Goal: Task Accomplishment & Management: Complete application form

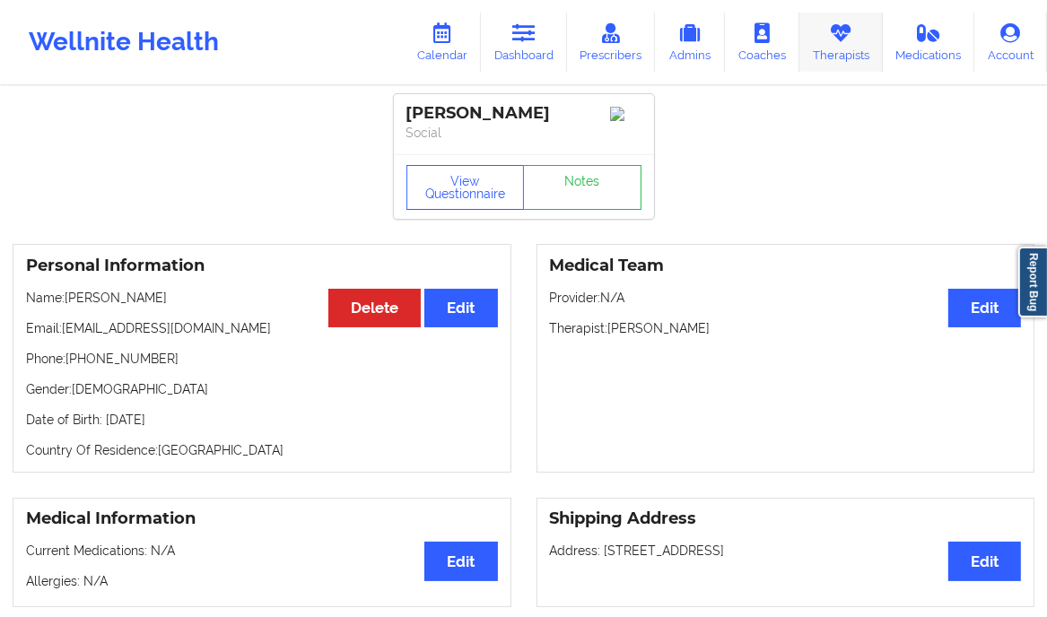
drag, startPoint x: 0, startPoint y: 0, endPoint x: 845, endPoint y: 37, distance: 845.8
click at [845, 37] on icon at bounding box center [840, 33] width 23 height 20
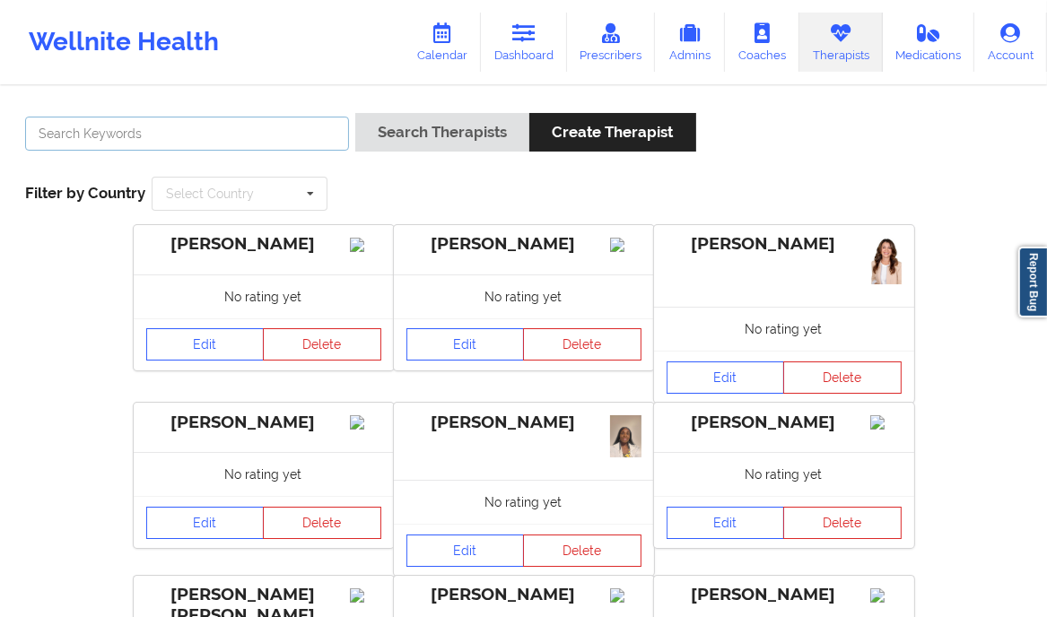
click at [227, 133] on input "text" at bounding box center [187, 134] width 324 height 34
paste input "Lenique Bligen"
type input "Lenique Bligen"
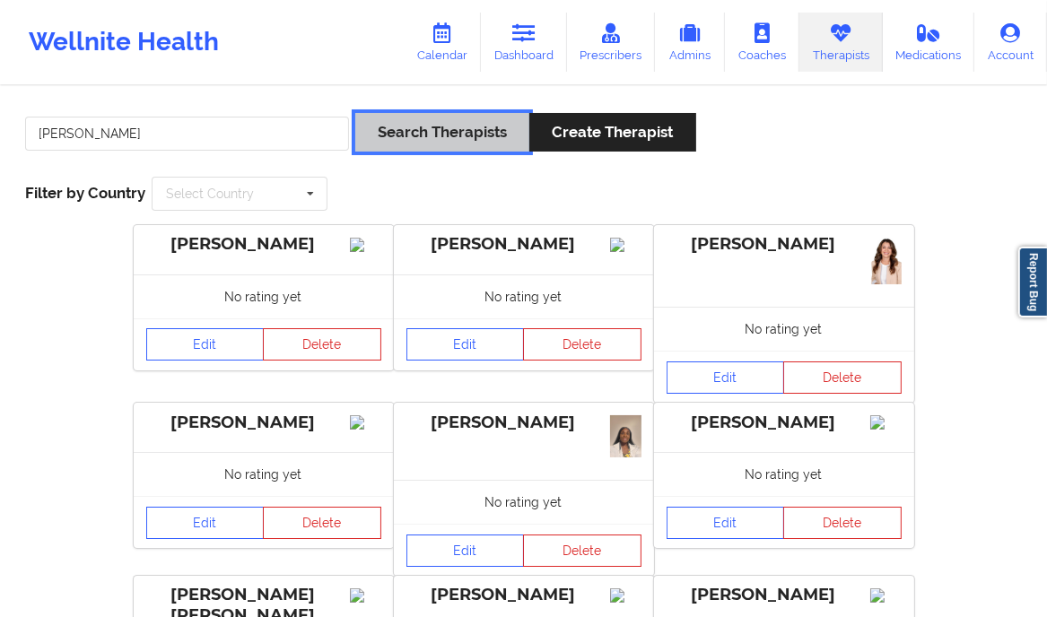
click at [484, 151] on button "Search Therapists" at bounding box center [442, 132] width 174 height 39
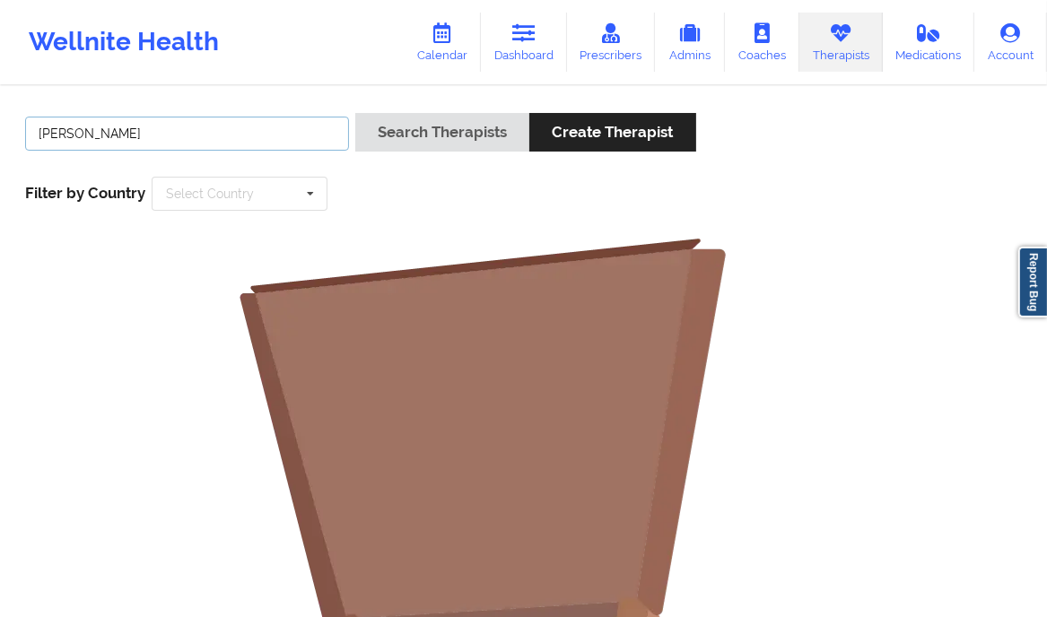
click at [96, 131] on input "Lenique Bligen" at bounding box center [187, 134] width 324 height 34
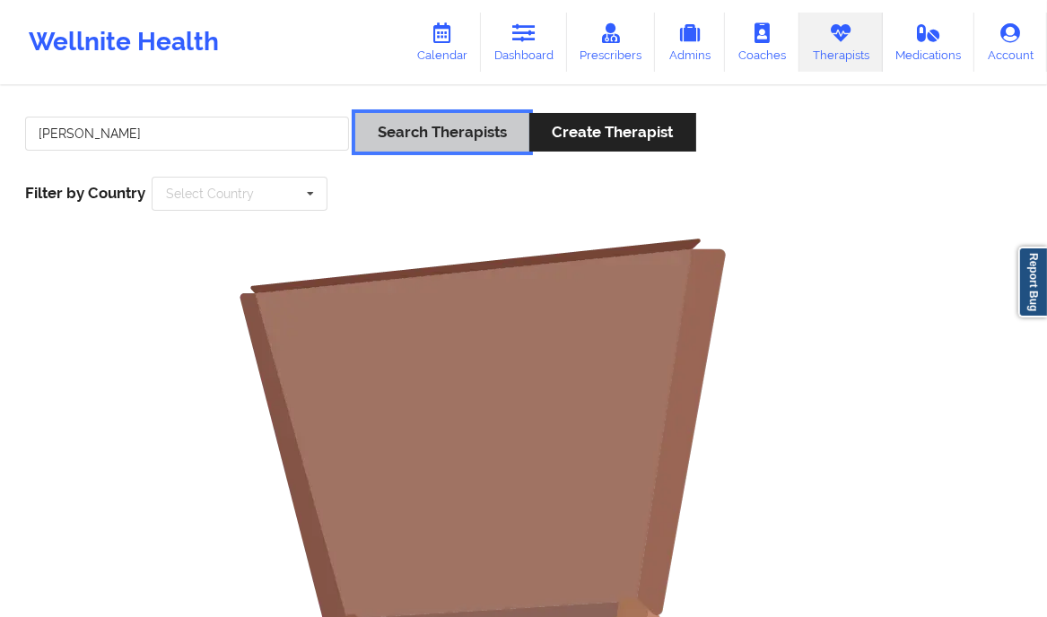
click at [474, 134] on button "Search Therapists" at bounding box center [442, 132] width 174 height 39
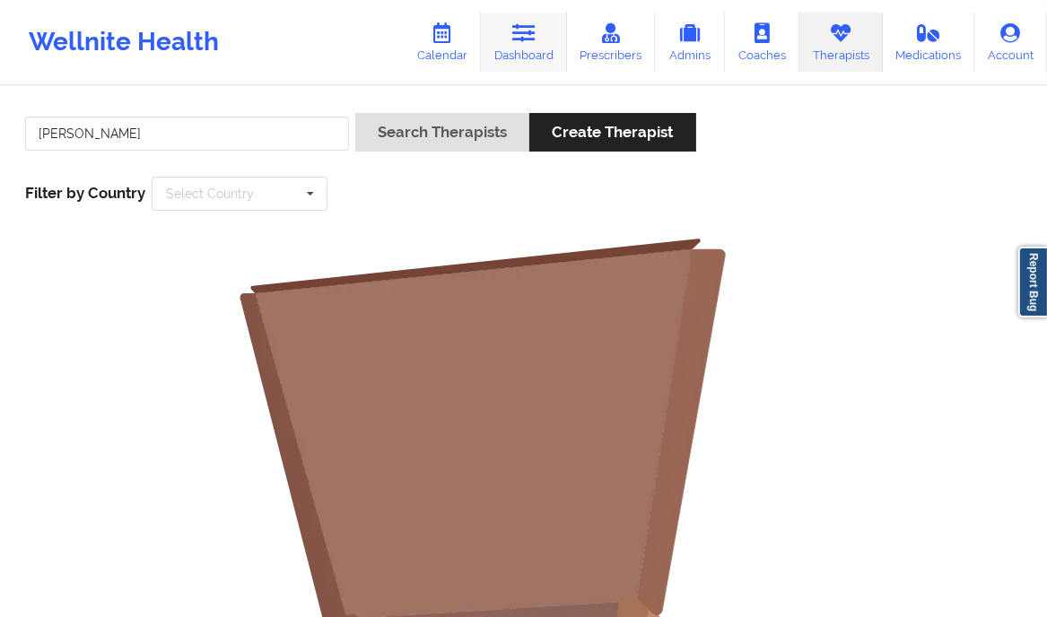
click at [539, 30] on link "Dashboard" at bounding box center [524, 42] width 86 height 59
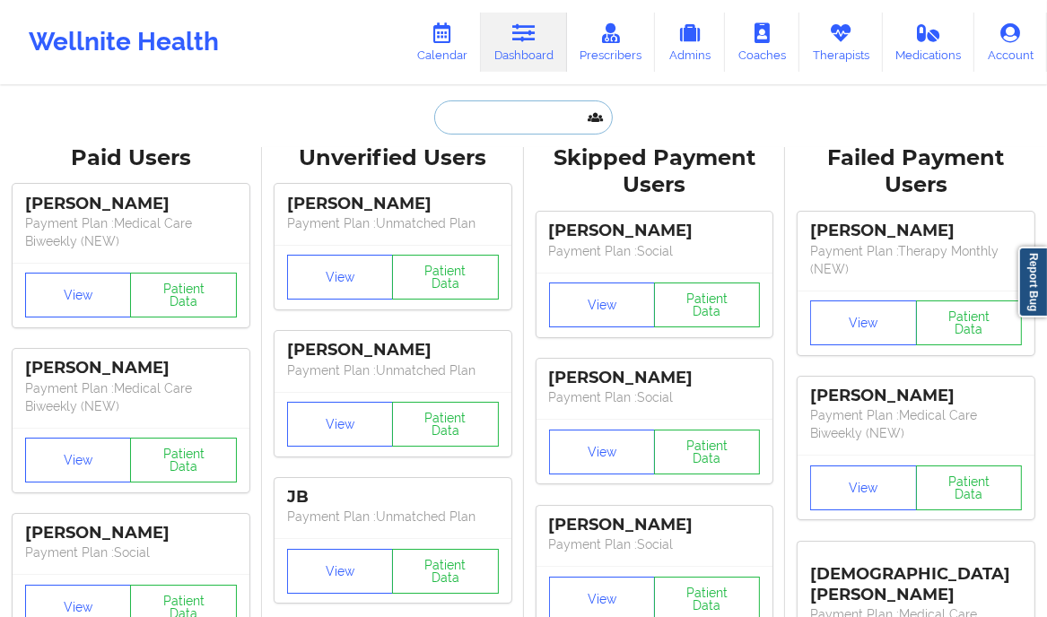
click at [466, 110] on input "text" at bounding box center [523, 117] width 178 height 34
paste input "[PERSON_NAME] (Zocdoc)"
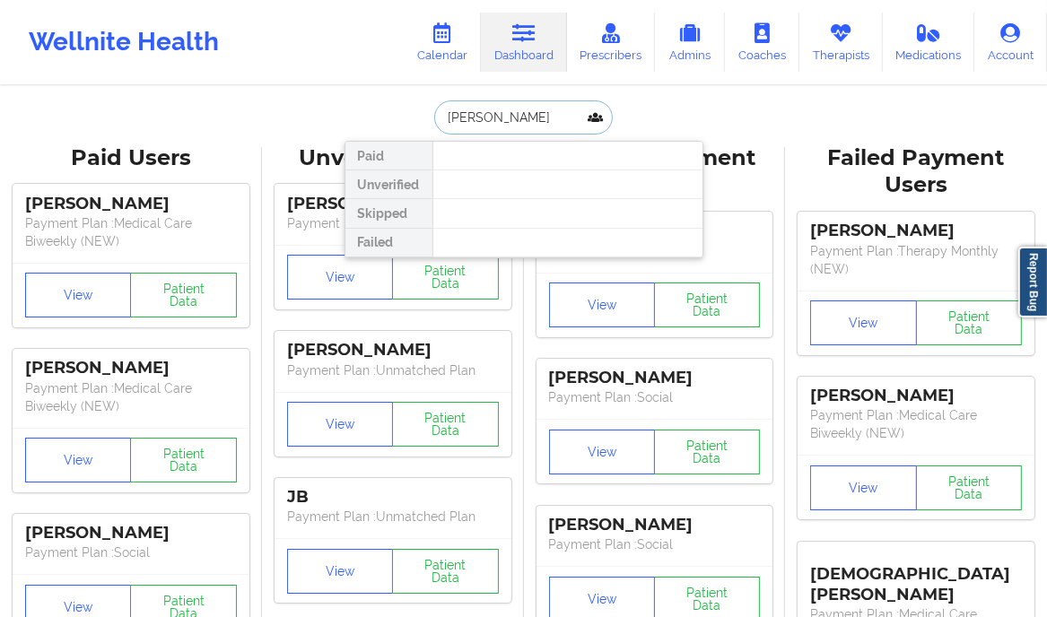
type input "[PERSON_NAME]"
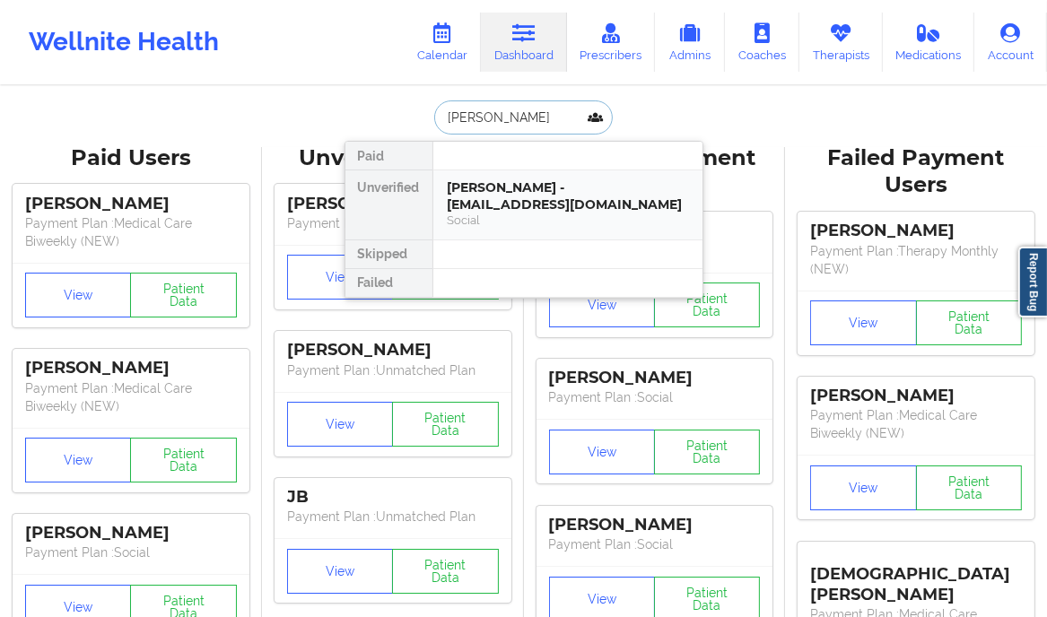
click at [658, 201] on div "Kaylah Wade - ssaunders750@gmail.com" at bounding box center [568, 195] width 240 height 33
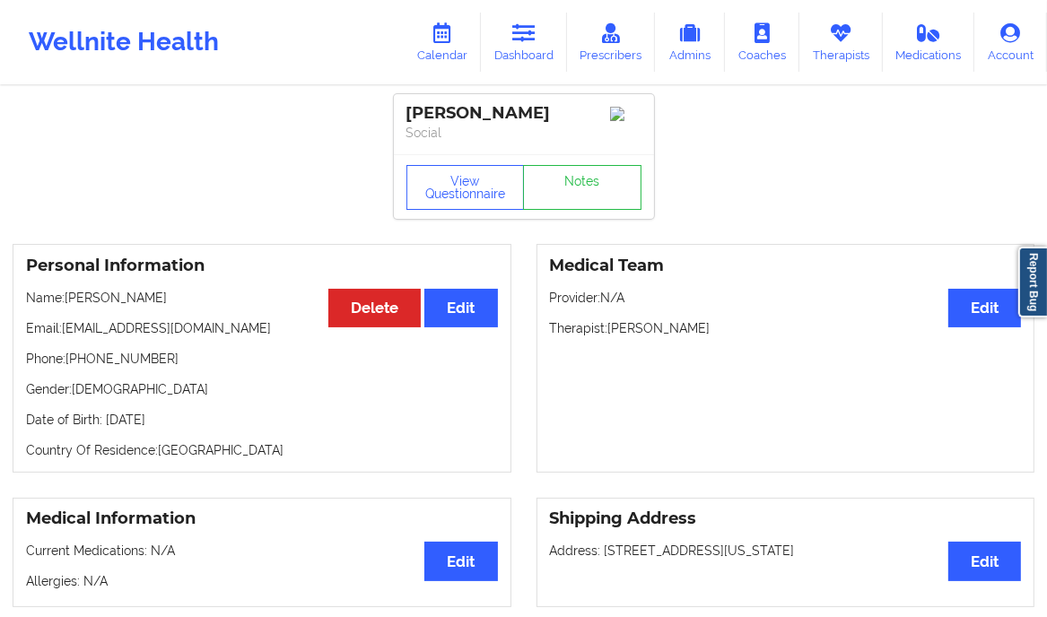
drag, startPoint x: 714, startPoint y: 327, endPoint x: 612, endPoint y: 329, distance: 102.3
click at [612, 329] on p "Therapist: Lenique C. Bligen" at bounding box center [786, 328] width 472 height 18
copy p "[PERSON_NAME]"
click at [844, 48] on link "Therapists" at bounding box center [840, 42] width 83 height 59
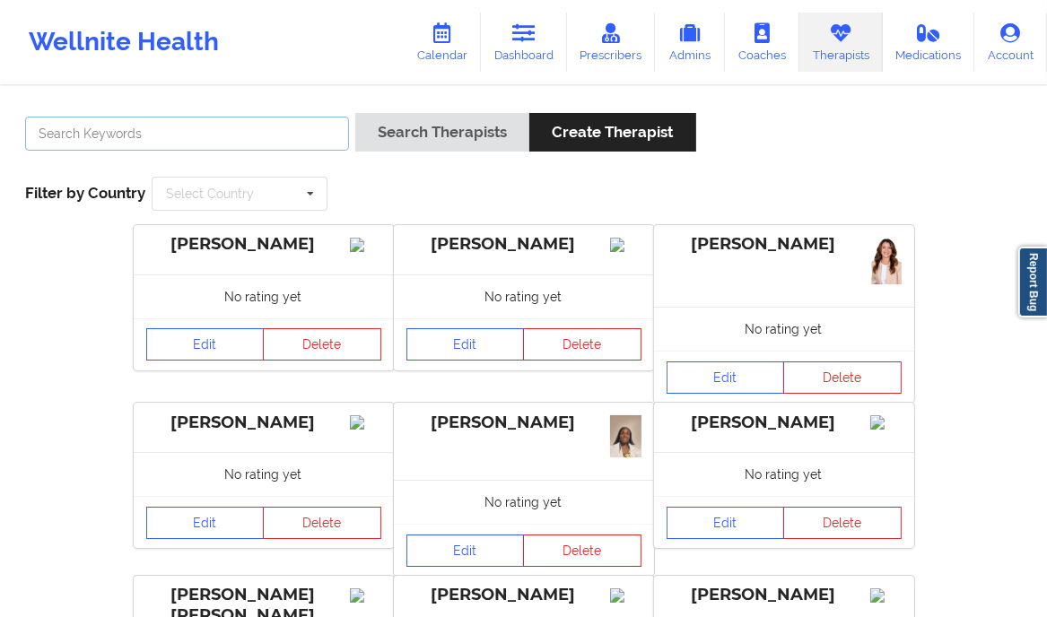
click at [180, 133] on input "text" at bounding box center [187, 134] width 324 height 34
paste input "[PERSON_NAME]"
type input "[PERSON_NAME]"
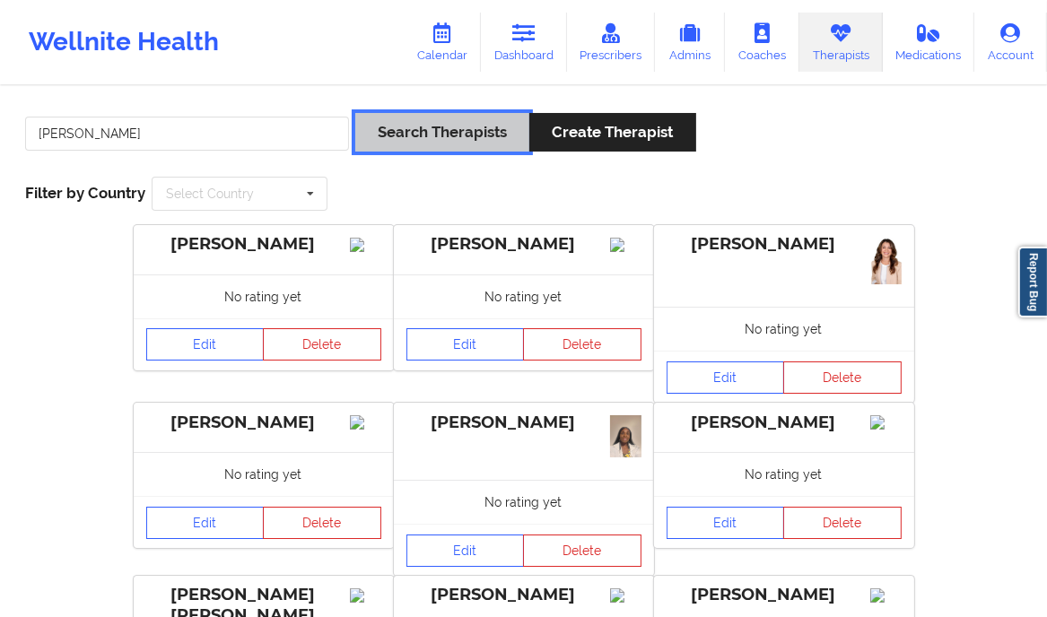
click at [406, 137] on button "Search Therapists" at bounding box center [442, 132] width 174 height 39
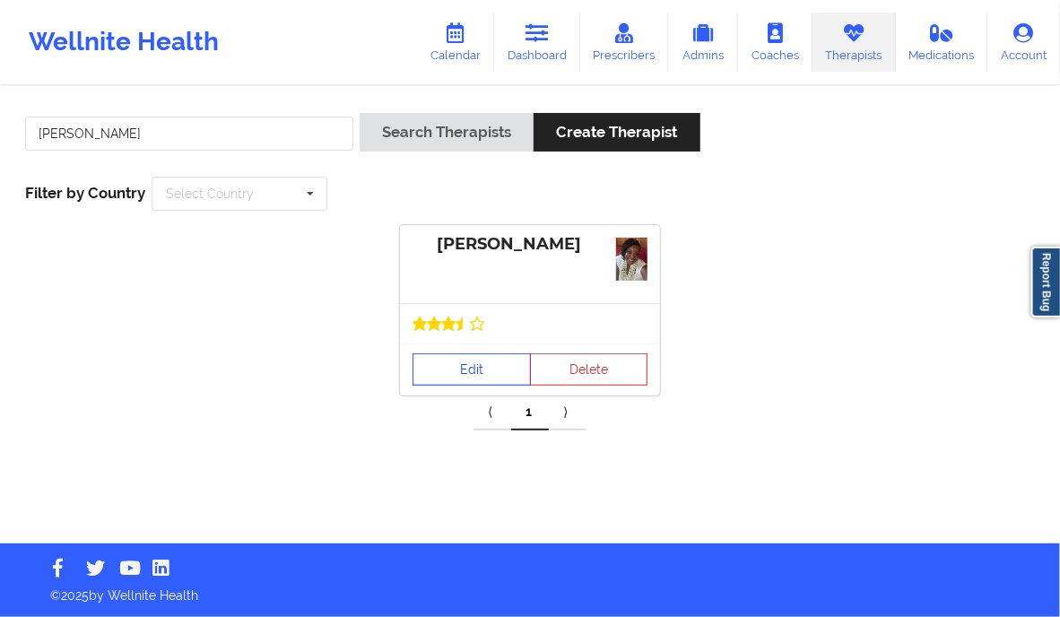
click at [449, 367] on link "Edit" at bounding box center [472, 369] width 118 height 32
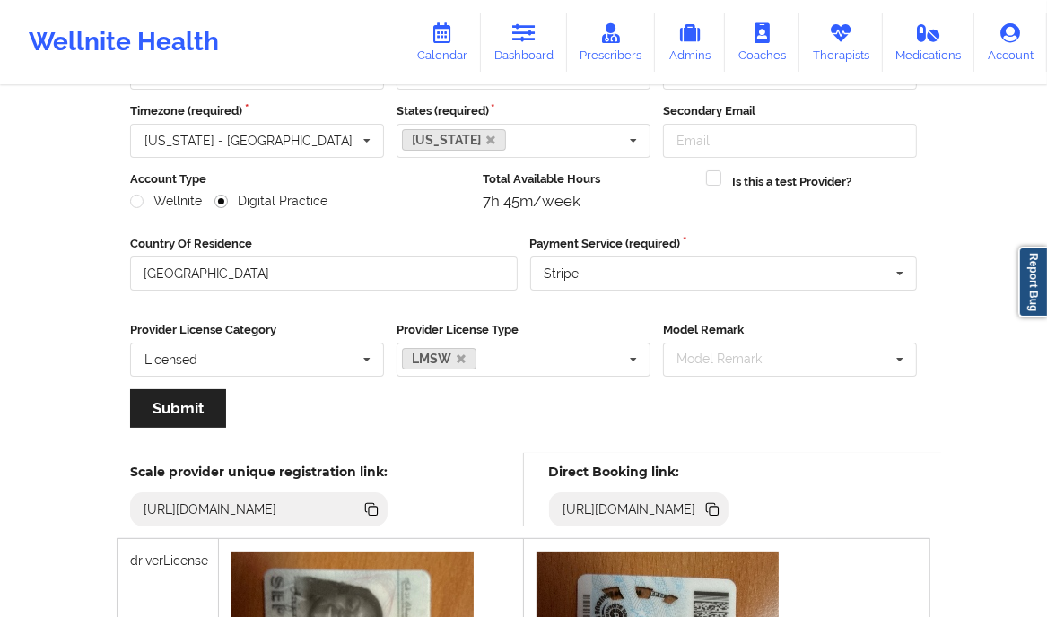
scroll to position [103, 0]
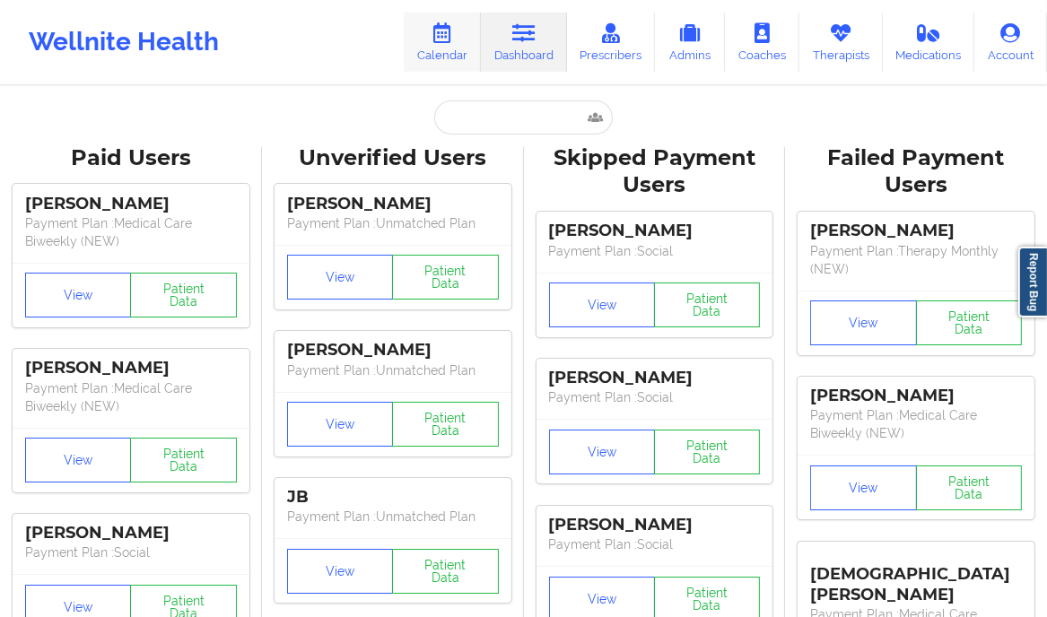
click at [436, 42] on icon at bounding box center [442, 33] width 23 height 20
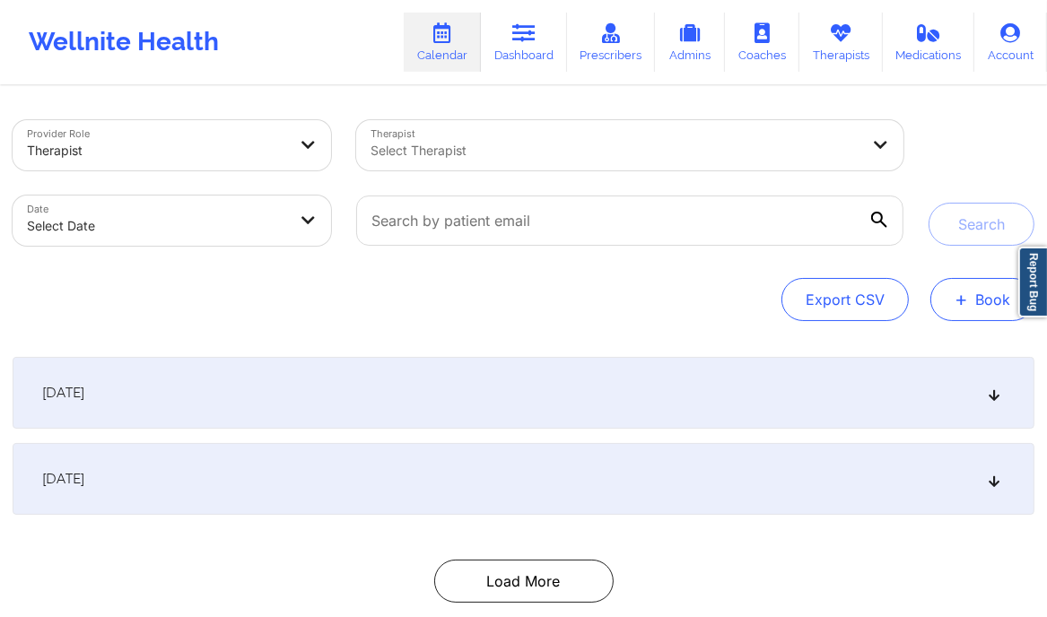
click at [979, 291] on button "+ Book" at bounding box center [982, 299] width 104 height 43
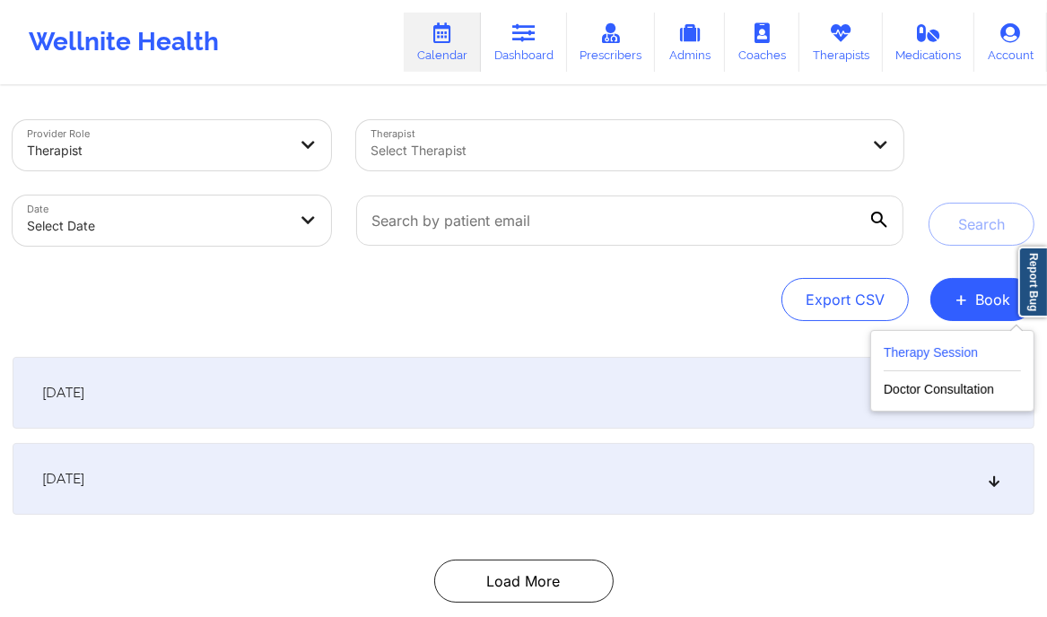
click at [946, 349] on button "Therapy Session" at bounding box center [952, 357] width 137 height 30
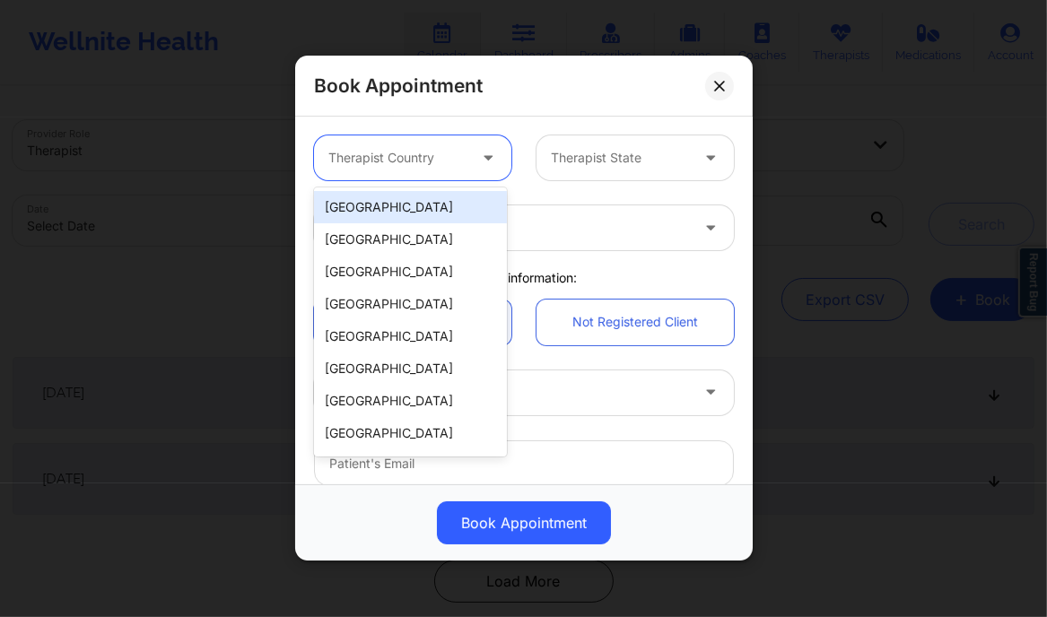
click at [413, 153] on div at bounding box center [397, 159] width 138 height 22
click at [387, 211] on div "[GEOGRAPHIC_DATA]" at bounding box center [410, 207] width 193 height 32
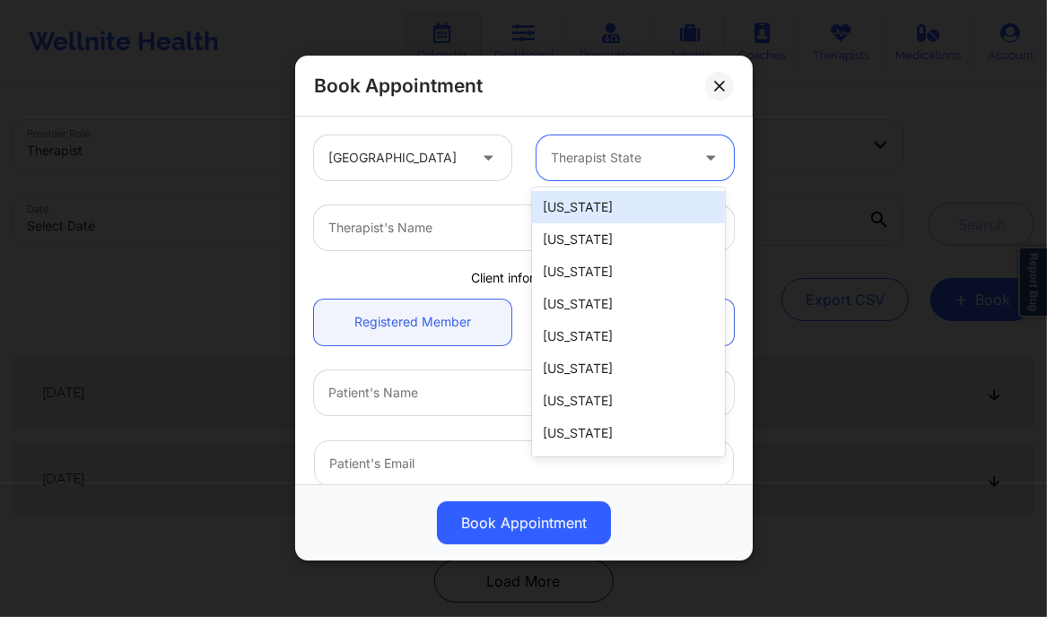
click at [585, 143] on div "Therapist State" at bounding box center [613, 157] width 154 height 45
type input "new"
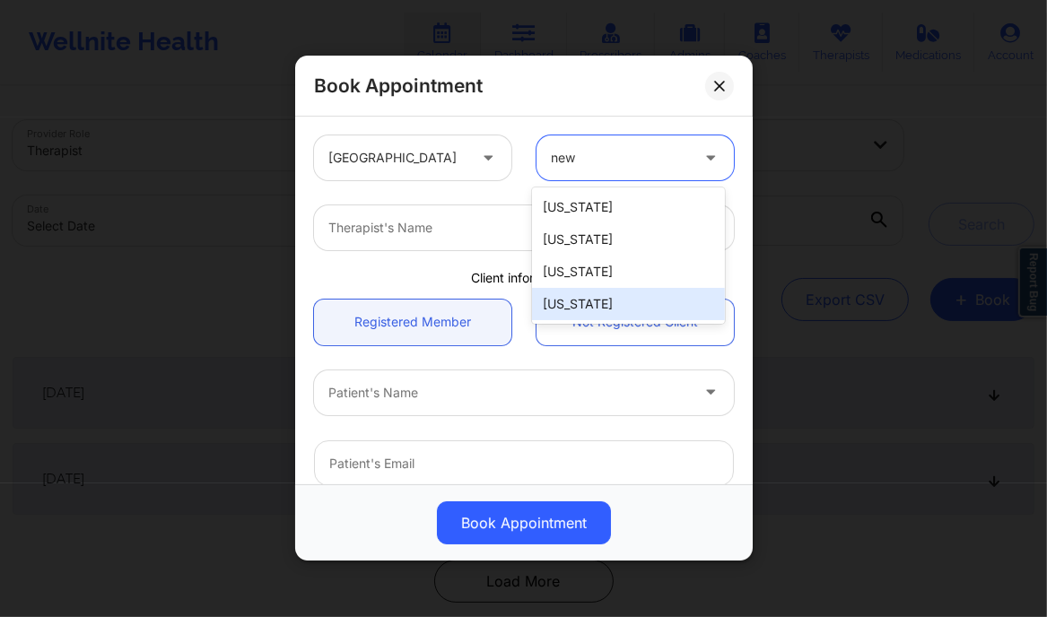
click at [596, 305] on div "[US_STATE]" at bounding box center [628, 304] width 193 height 32
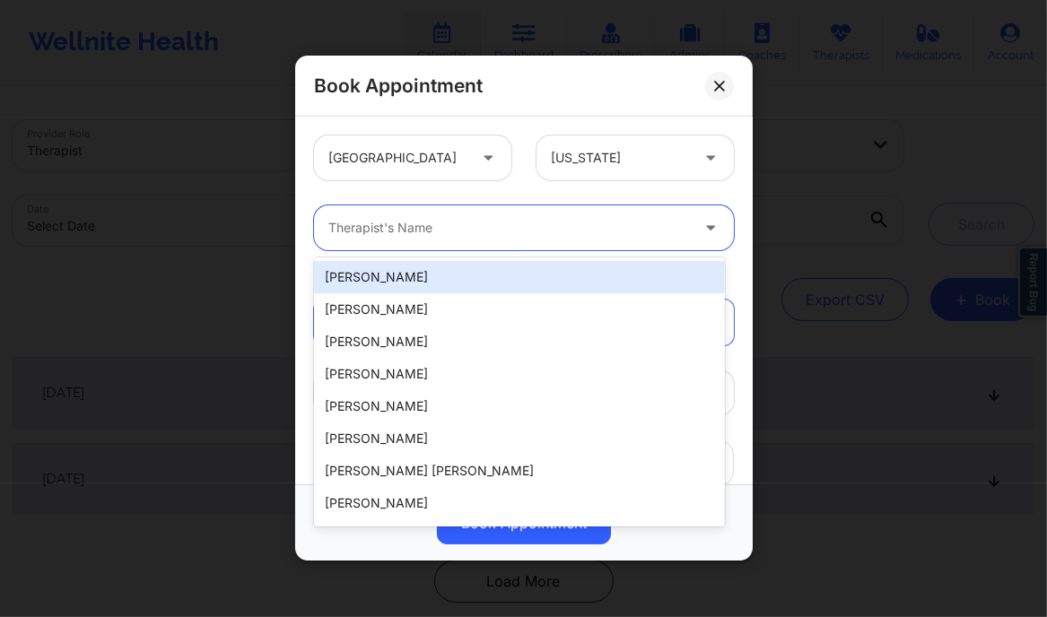
click at [492, 222] on div at bounding box center [508, 229] width 361 height 22
paste input "[PERSON_NAME]"
type input "[PERSON_NAME]"
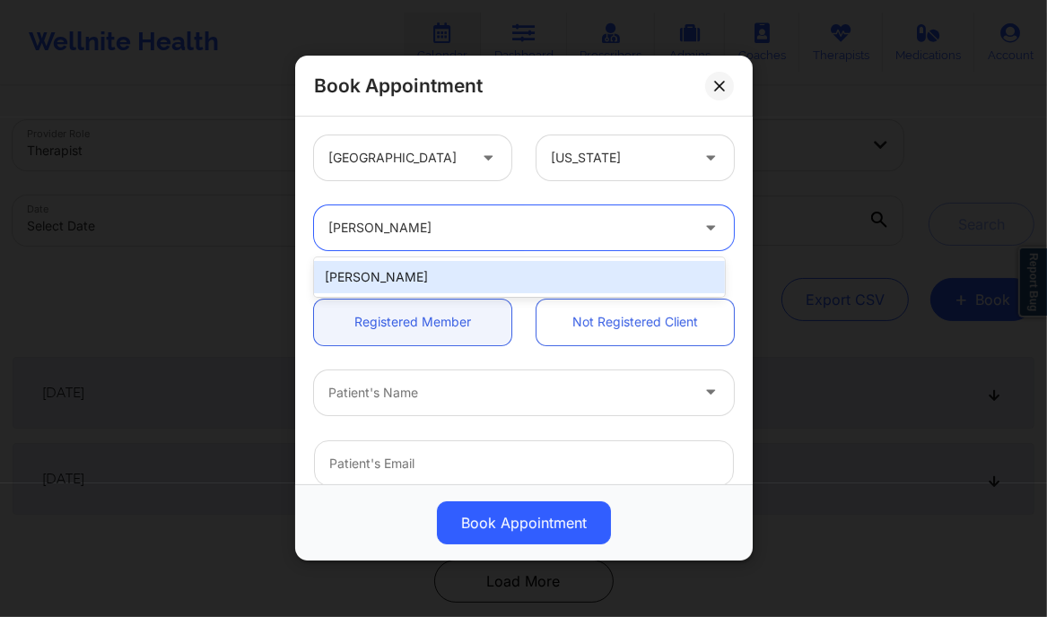
click at [402, 269] on div "[PERSON_NAME]" at bounding box center [519, 277] width 411 height 32
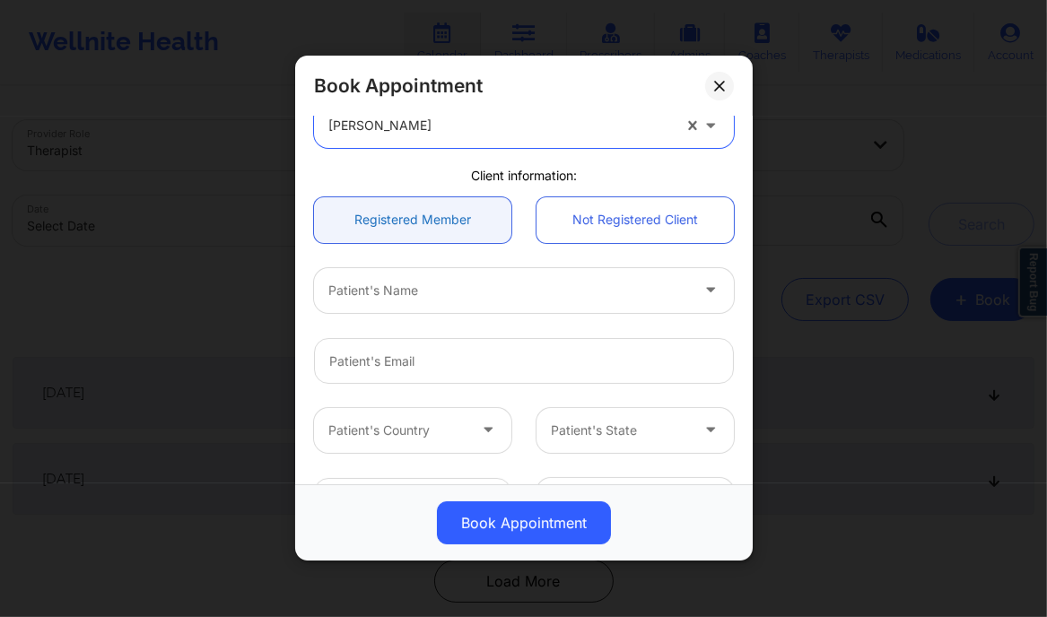
scroll to position [107, 0]
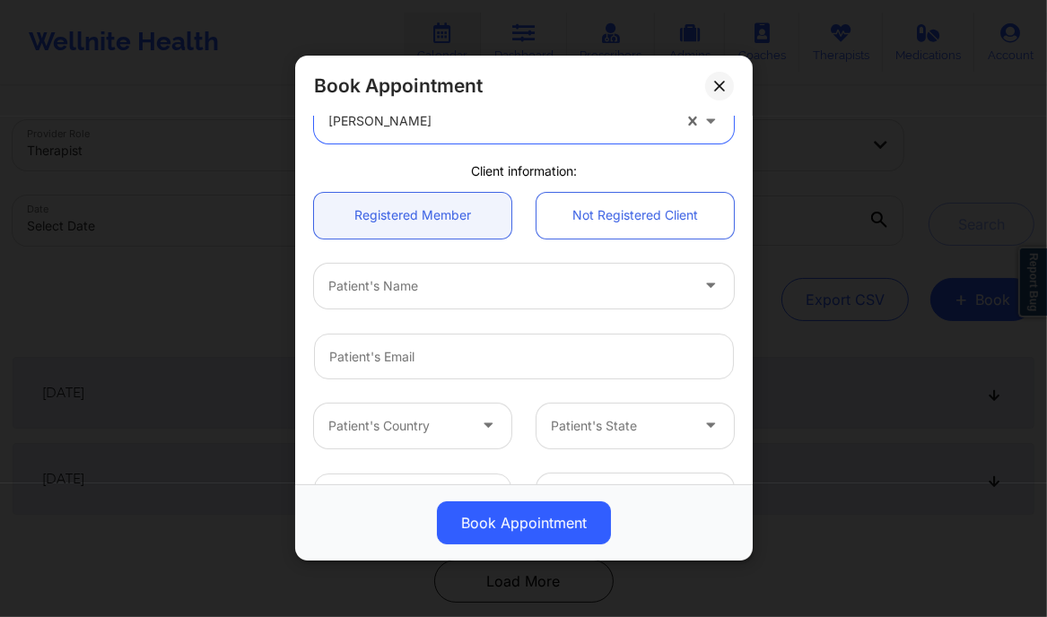
click at [401, 284] on div at bounding box center [508, 286] width 361 height 22
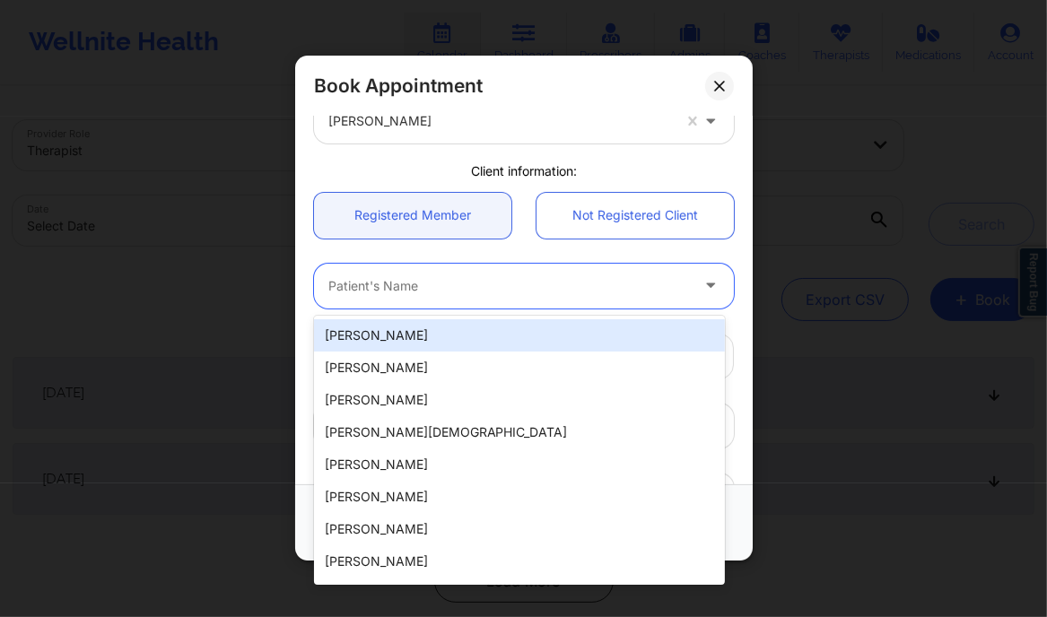
paste input "[PERSON_NAME] (Zocdoc)"
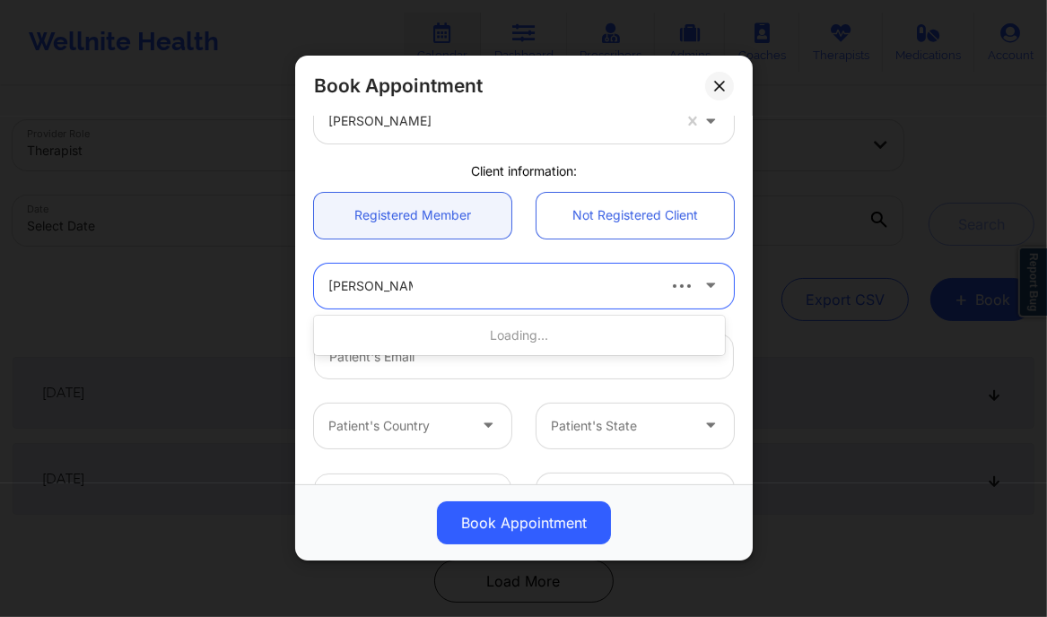
type input "[PERSON_NAME]"
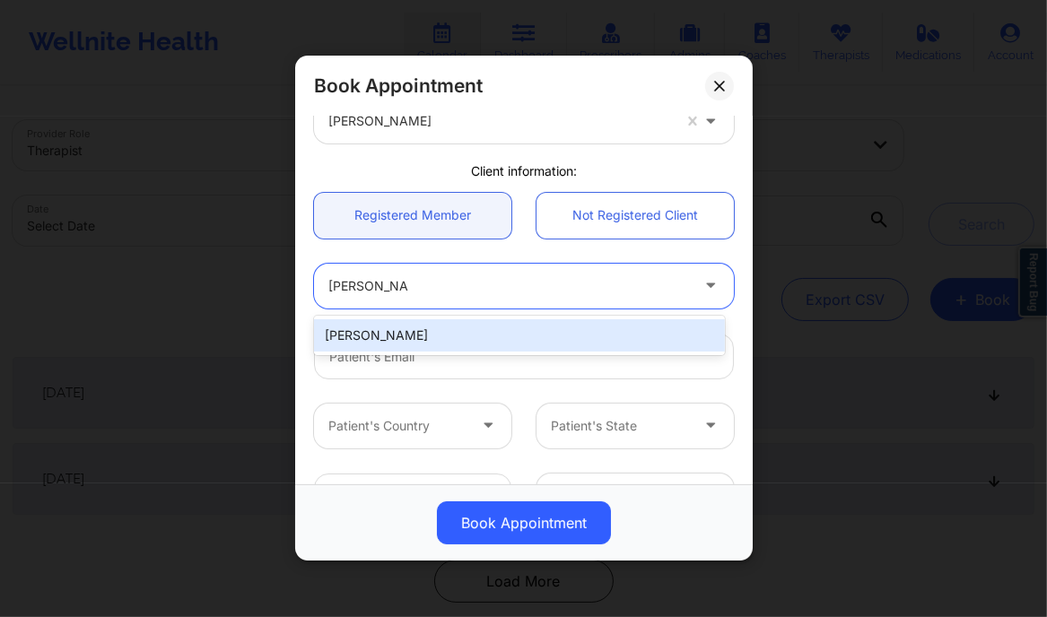
click at [392, 336] on div "[PERSON_NAME]" at bounding box center [519, 335] width 411 height 32
type input "[EMAIL_ADDRESS][DOMAIN_NAME]"
type input "[PHONE_NUMBER]"
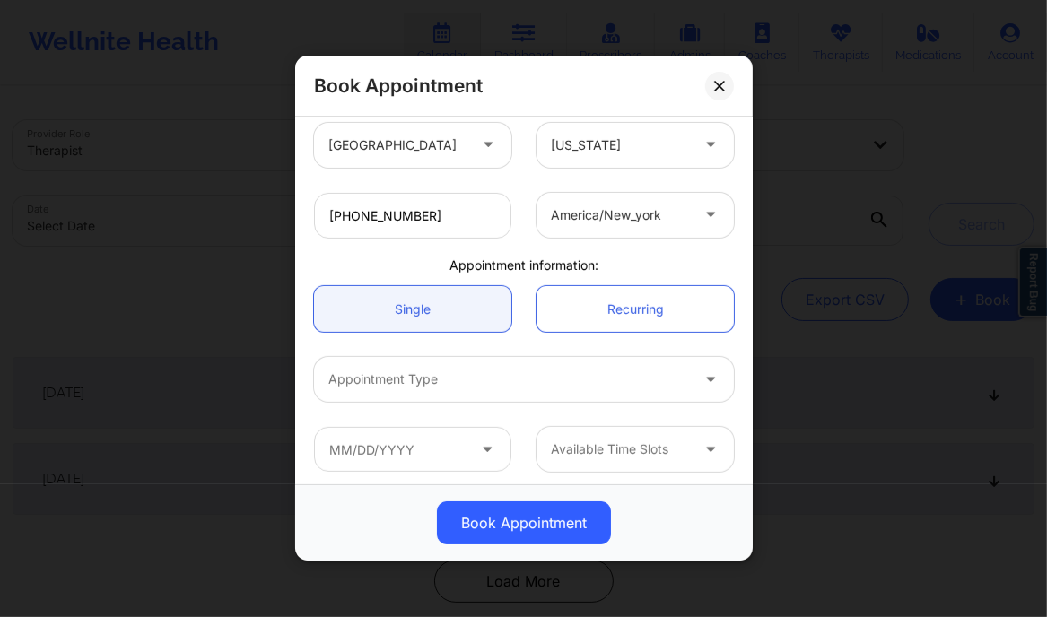
scroll to position [393, 0]
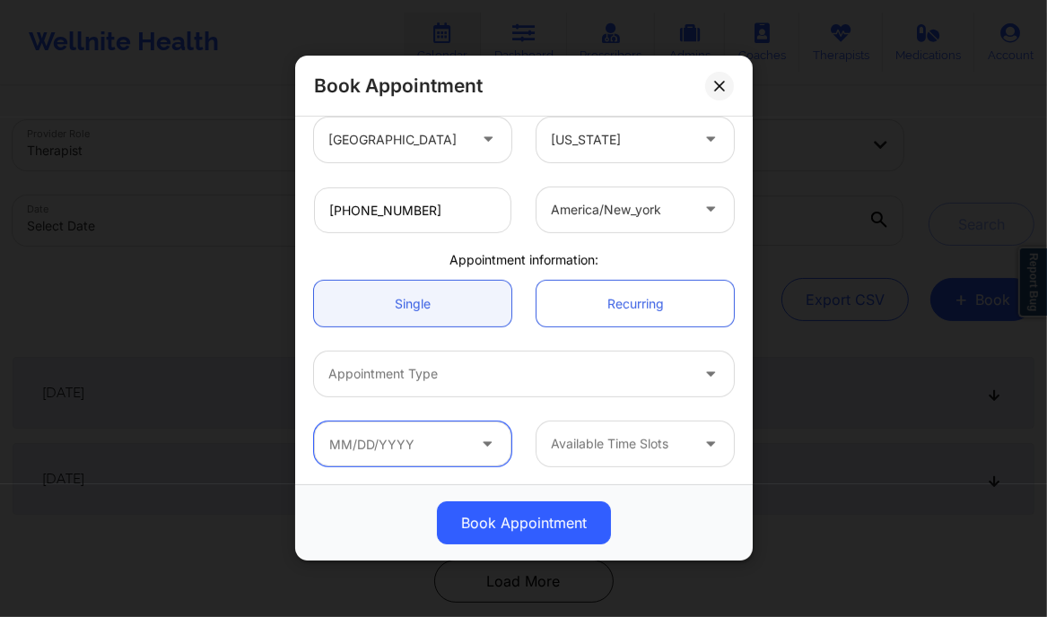
click at [473, 440] on input "text" at bounding box center [412, 444] width 197 height 45
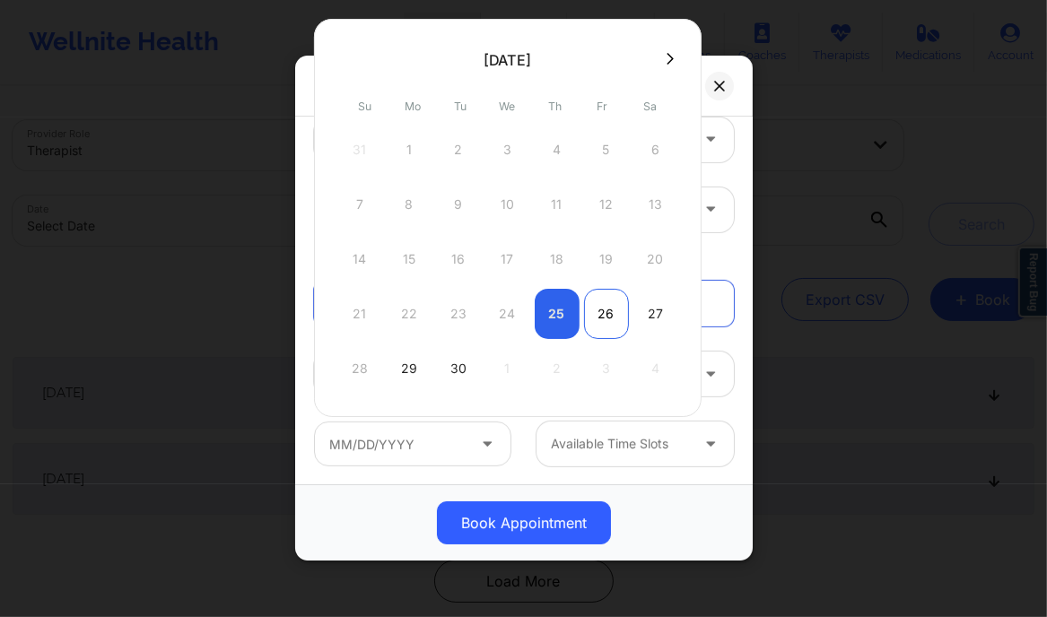
click at [597, 315] on div "26" at bounding box center [606, 314] width 45 height 50
type input "[DATE]"
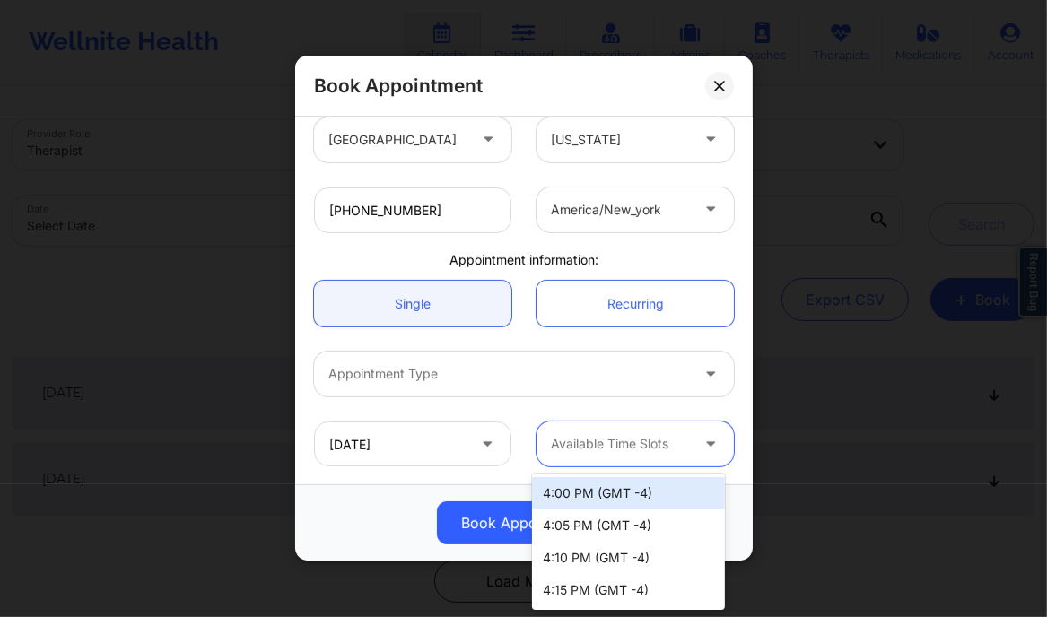
click at [610, 434] on div at bounding box center [620, 445] width 138 height 22
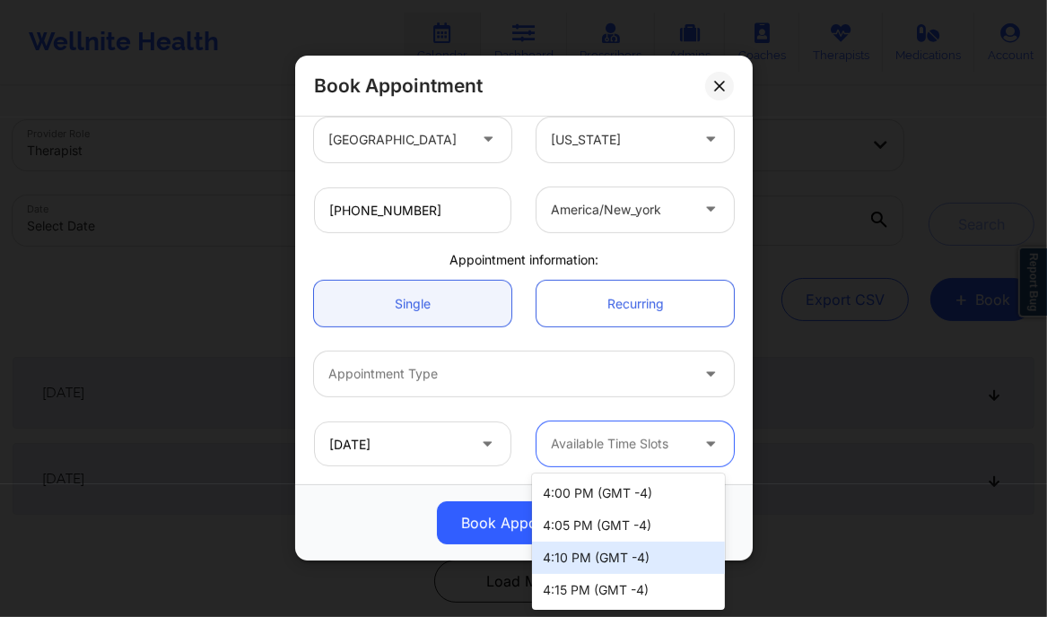
scroll to position [129, 0]
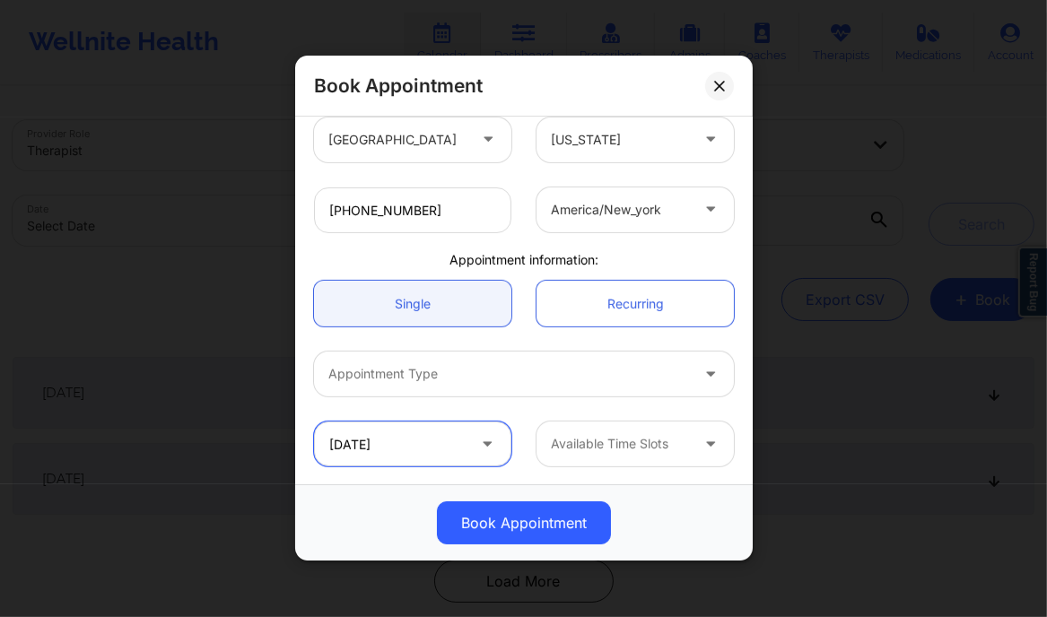
click at [447, 445] on input "[DATE]" at bounding box center [412, 444] width 197 height 45
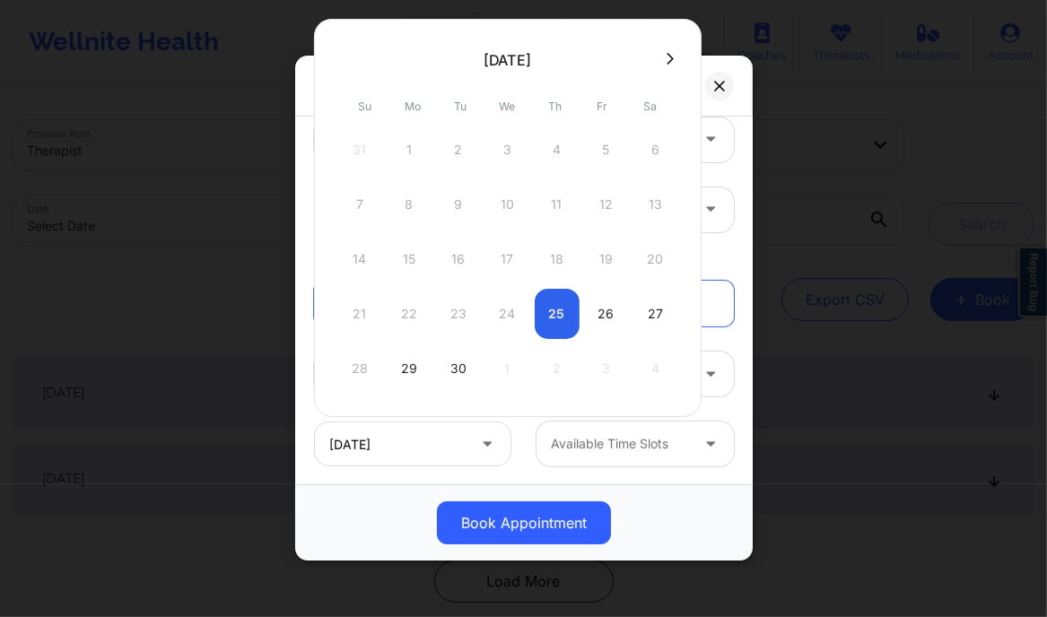
click at [547, 311] on div "21 22 23 24 25 26 27" at bounding box center [507, 314] width 341 height 50
click at [556, 321] on div "21 22 23 24 25 26 27" at bounding box center [507, 314] width 341 height 50
click at [592, 311] on div "26" at bounding box center [606, 314] width 45 height 50
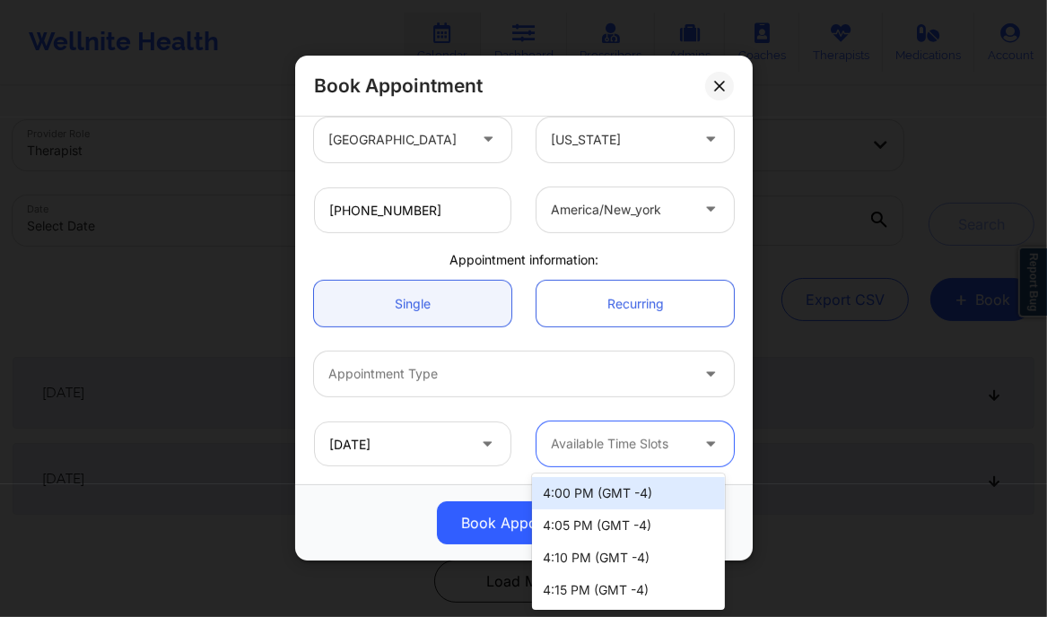
click at [623, 442] on div at bounding box center [620, 445] width 138 height 22
click at [663, 462] on div "Available Time Slots" at bounding box center [613, 444] width 154 height 45
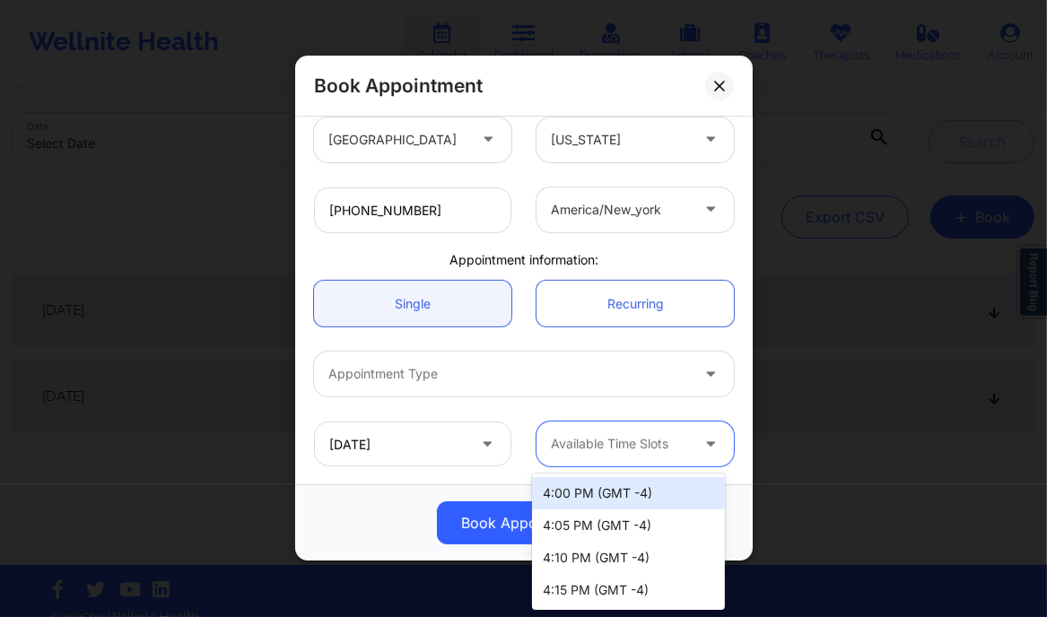
click at [588, 427] on div "Available Time Slots" at bounding box center [613, 444] width 154 height 45
